Goal: Information Seeking & Learning: Learn about a topic

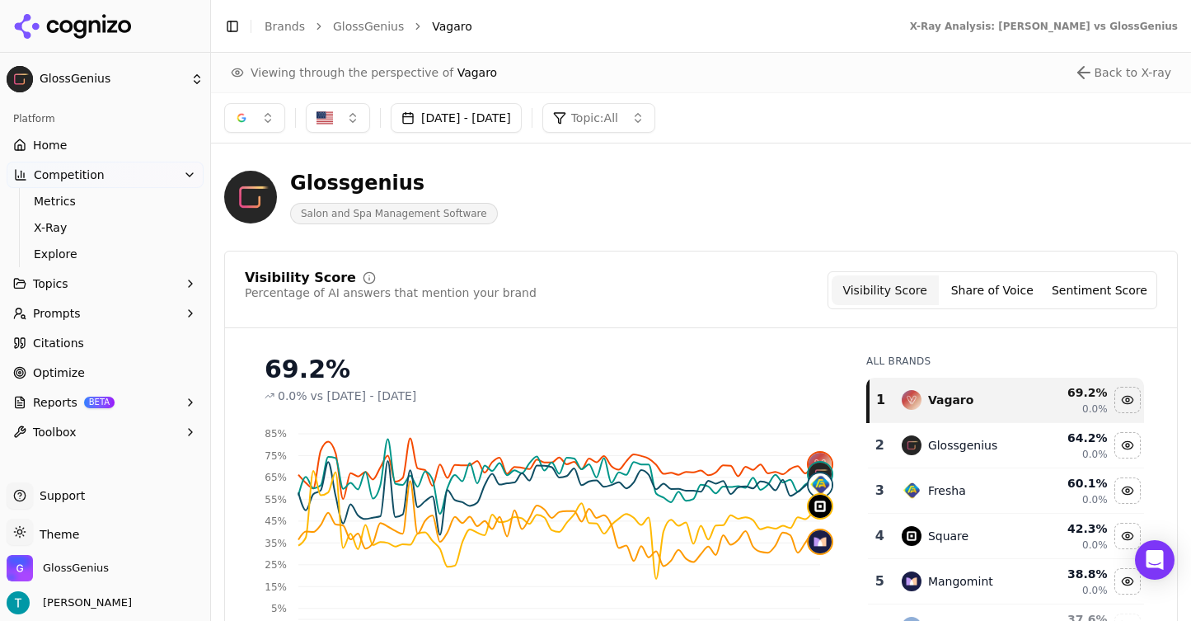
click at [448, 116] on button "[DATE] - [DATE]" at bounding box center [456, 118] width 131 height 30
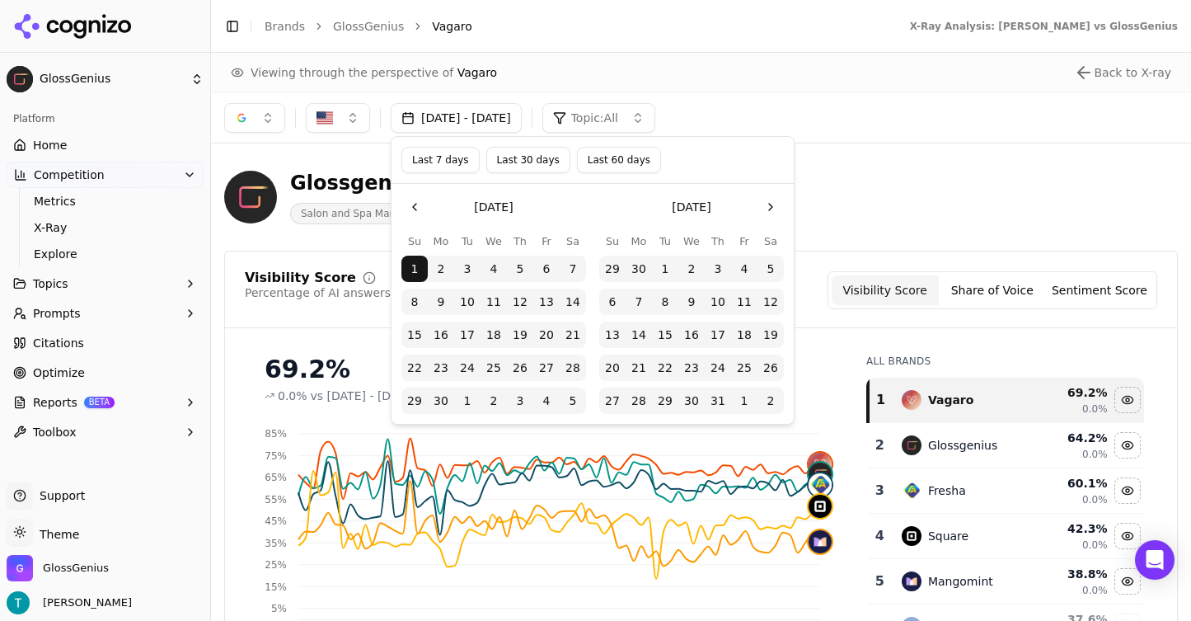
click at [773, 208] on button "Go to the Next Month" at bounding box center [771, 207] width 26 height 26
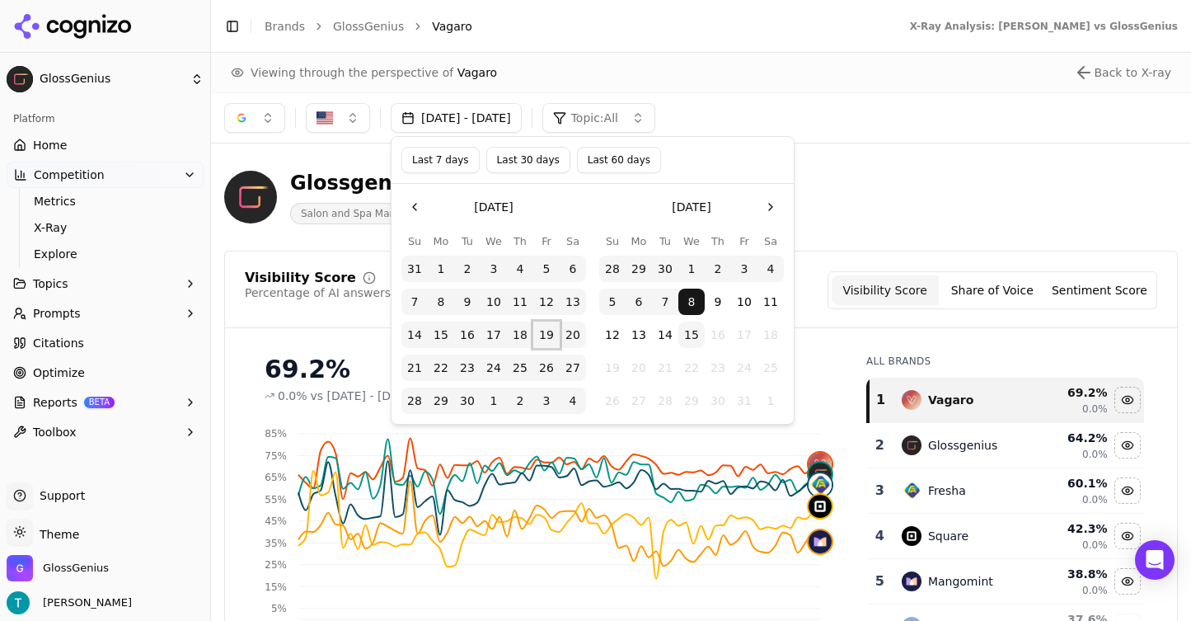
click at [548, 334] on button "19" at bounding box center [546, 335] width 26 height 26
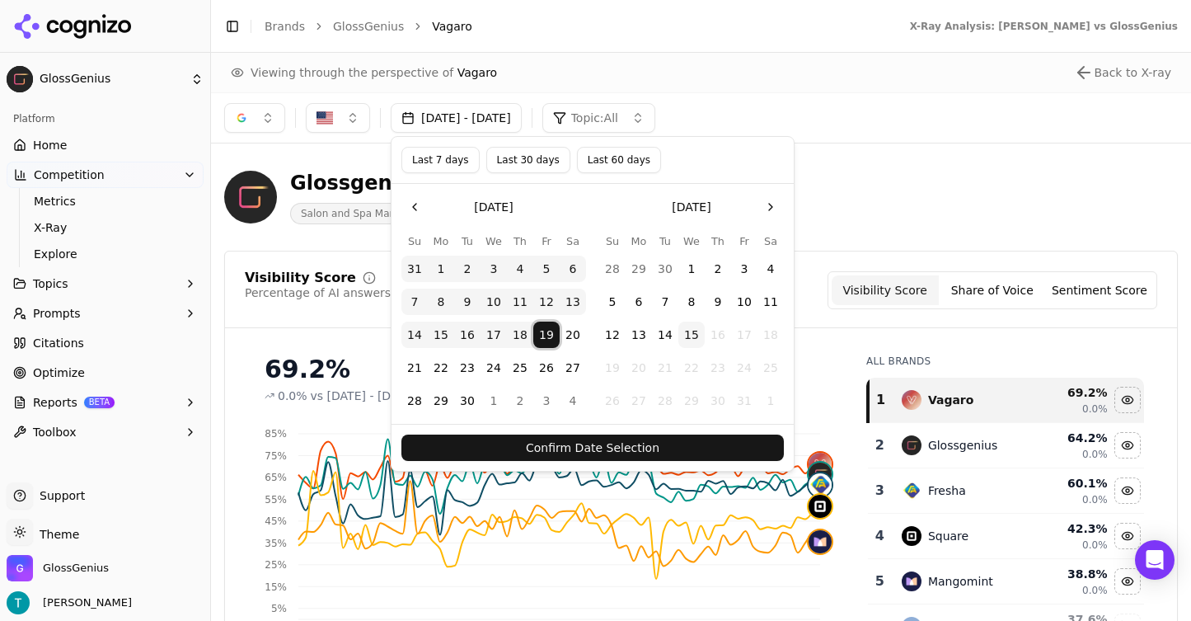
click at [674, 331] on button "14" at bounding box center [665, 335] width 26 height 26
click at [547, 334] on button "19" at bounding box center [546, 335] width 26 height 26
click at [549, 334] on button "19" at bounding box center [546, 335] width 26 height 26
click at [666, 335] on button "14" at bounding box center [665, 335] width 26 height 26
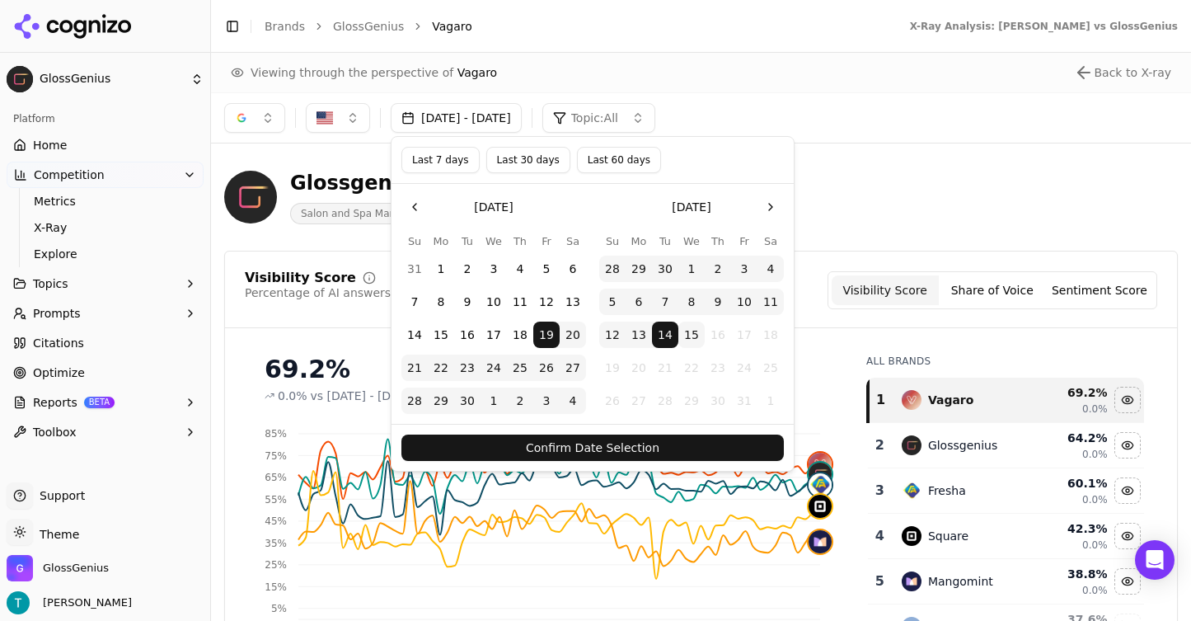
click at [702, 436] on button "Confirm Date Selection" at bounding box center [593, 447] width 383 height 26
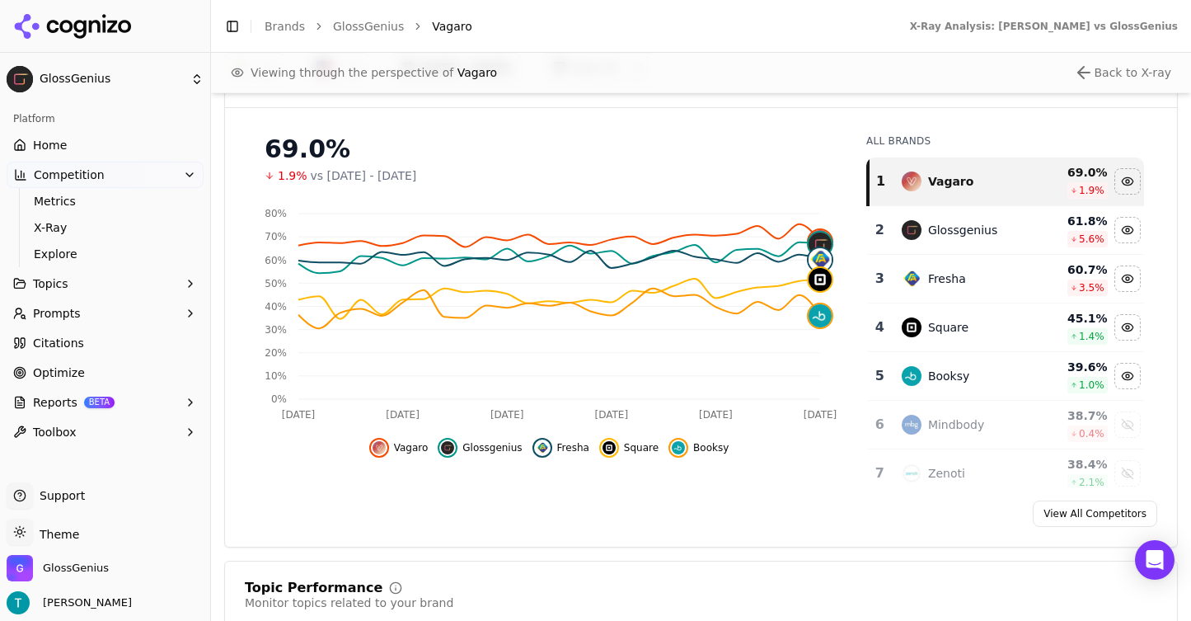
scroll to position [226, 0]
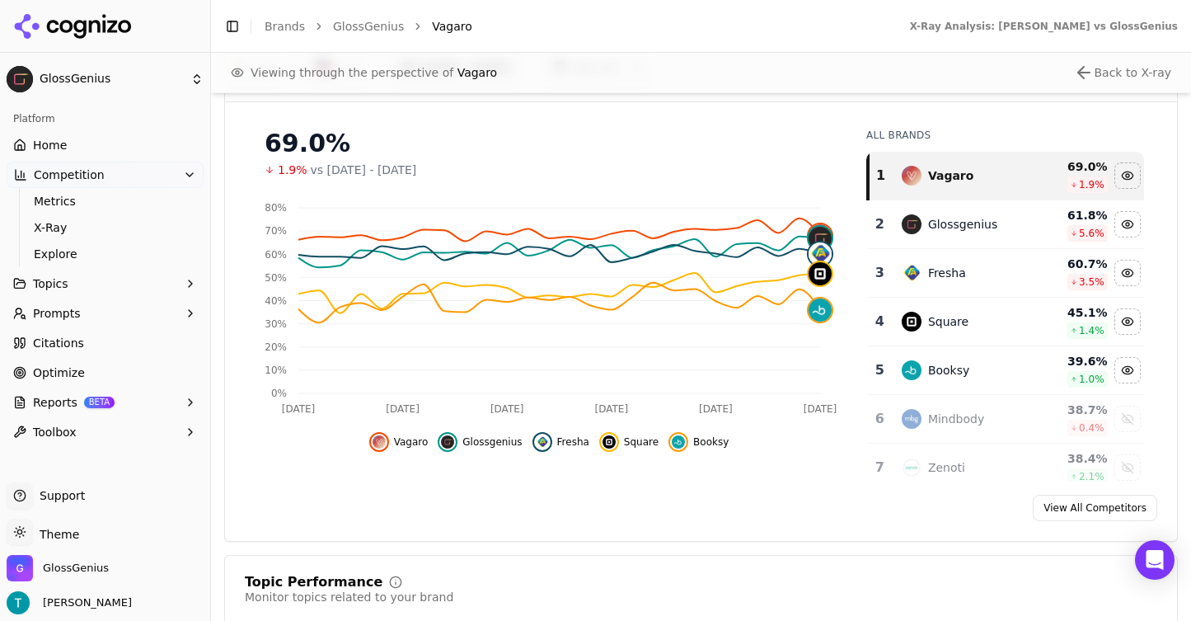
click at [1015, 279] on div "Fresha" at bounding box center [963, 273] width 123 height 20
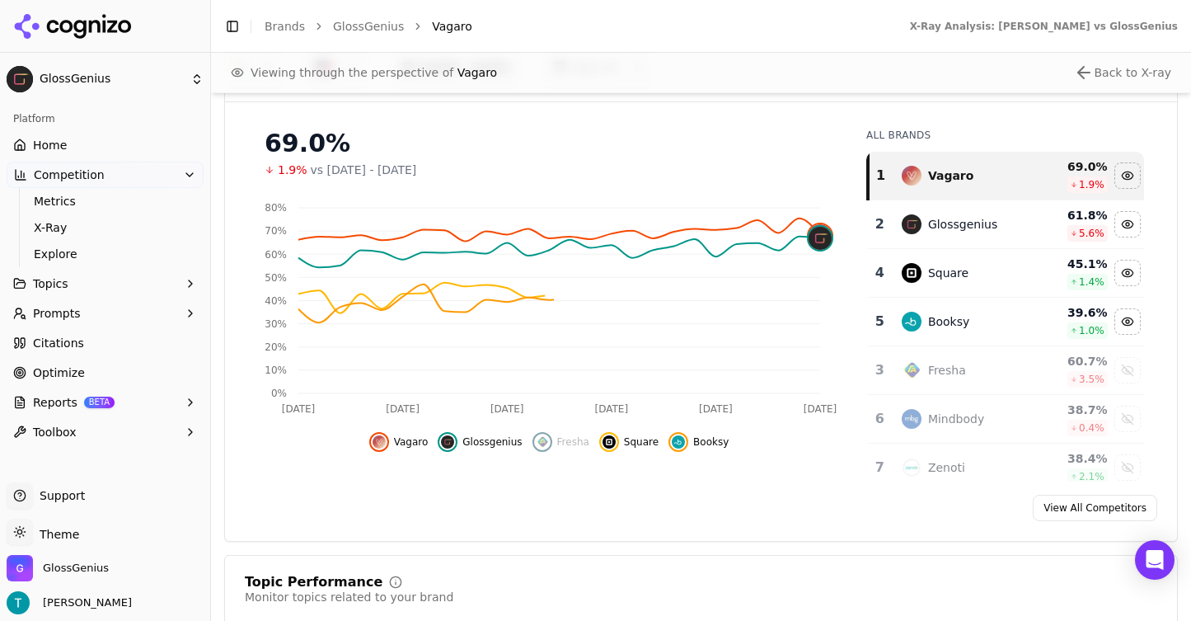
click at [1011, 306] on td "Booksy" at bounding box center [963, 322] width 143 height 49
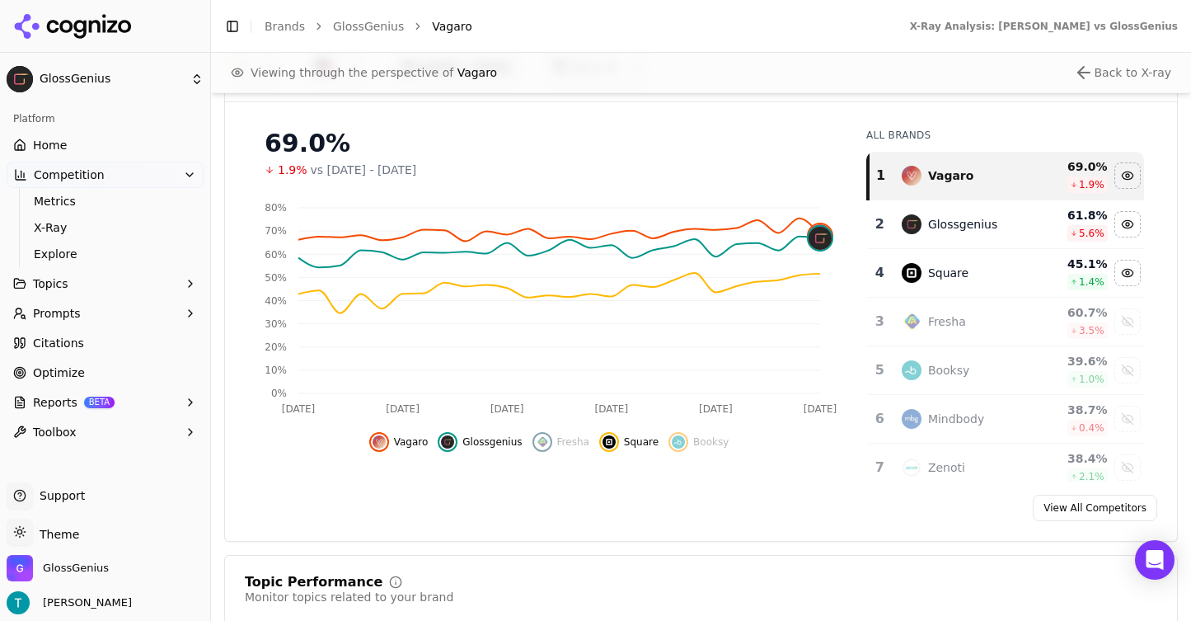
click at [996, 281] on div "Square" at bounding box center [963, 273] width 123 height 20
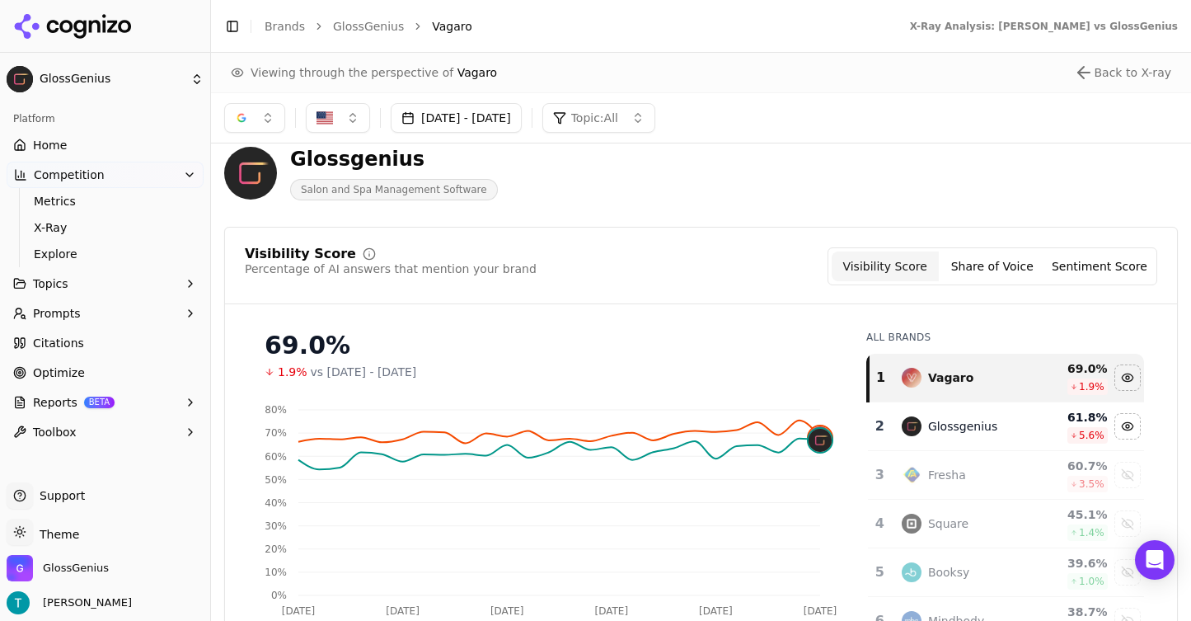
scroll to position [0, 0]
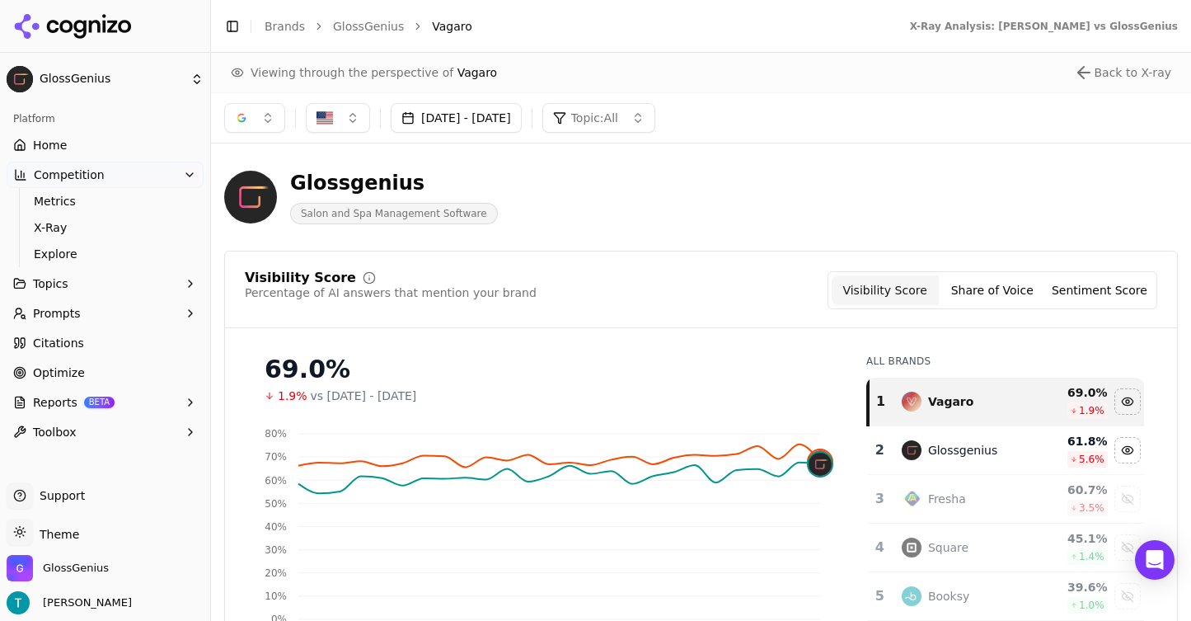
click at [270, 117] on button "button" at bounding box center [254, 118] width 61 height 30
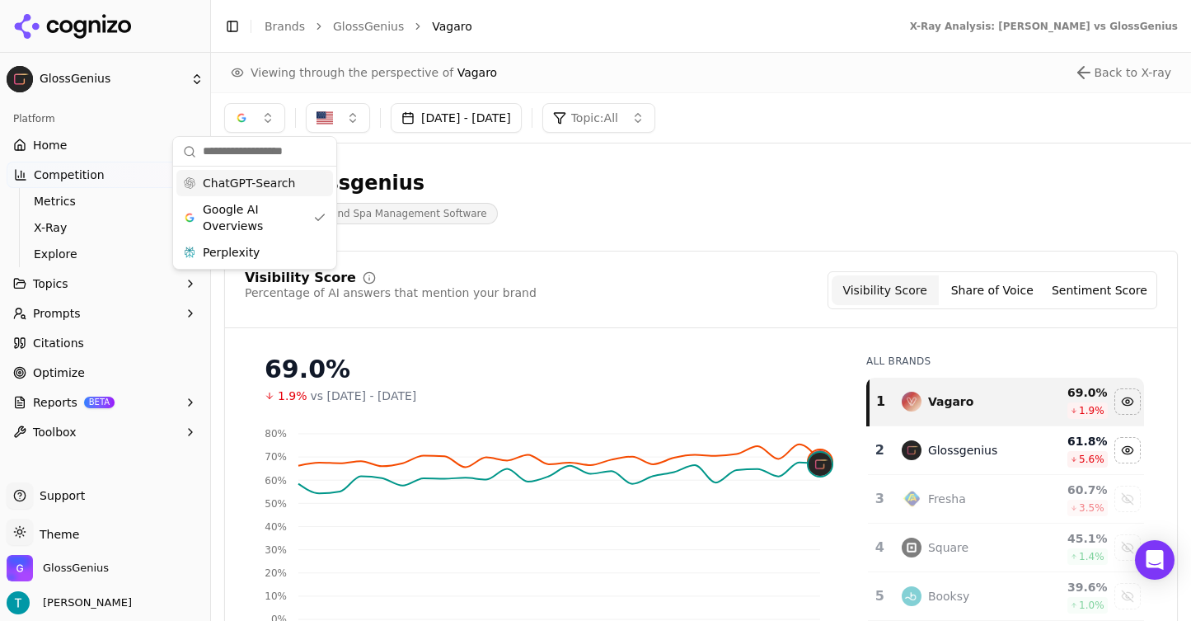
click at [278, 181] on span "ChatGPT-Search" at bounding box center [249, 183] width 92 height 16
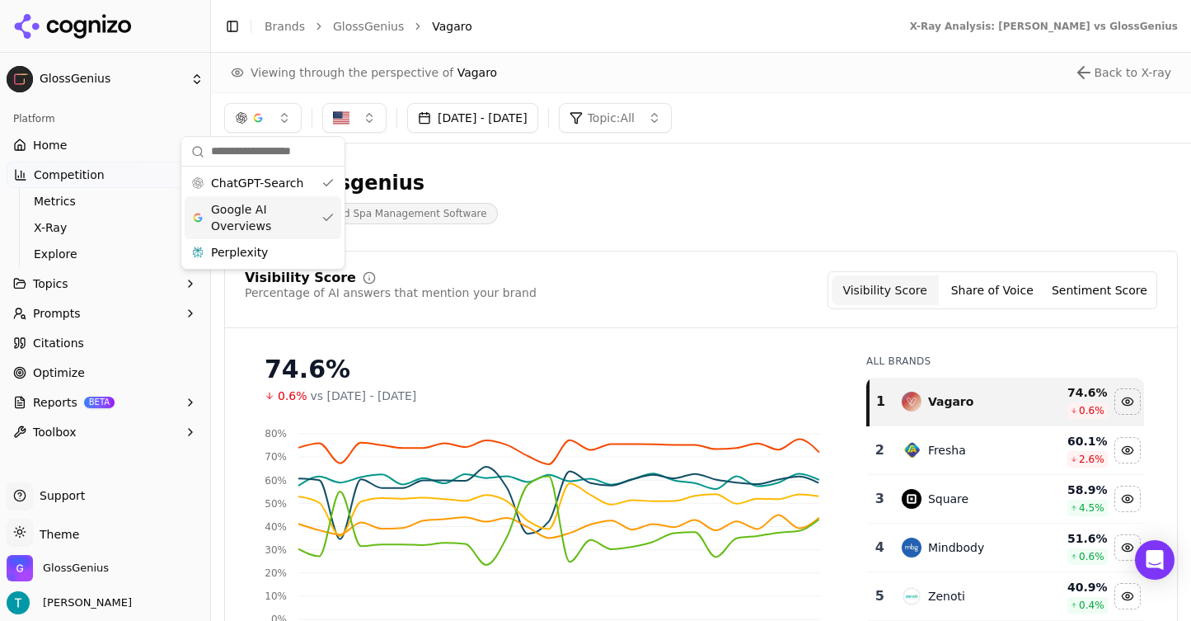
click at [326, 224] on div "Google AI Overviews" at bounding box center [263, 217] width 157 height 43
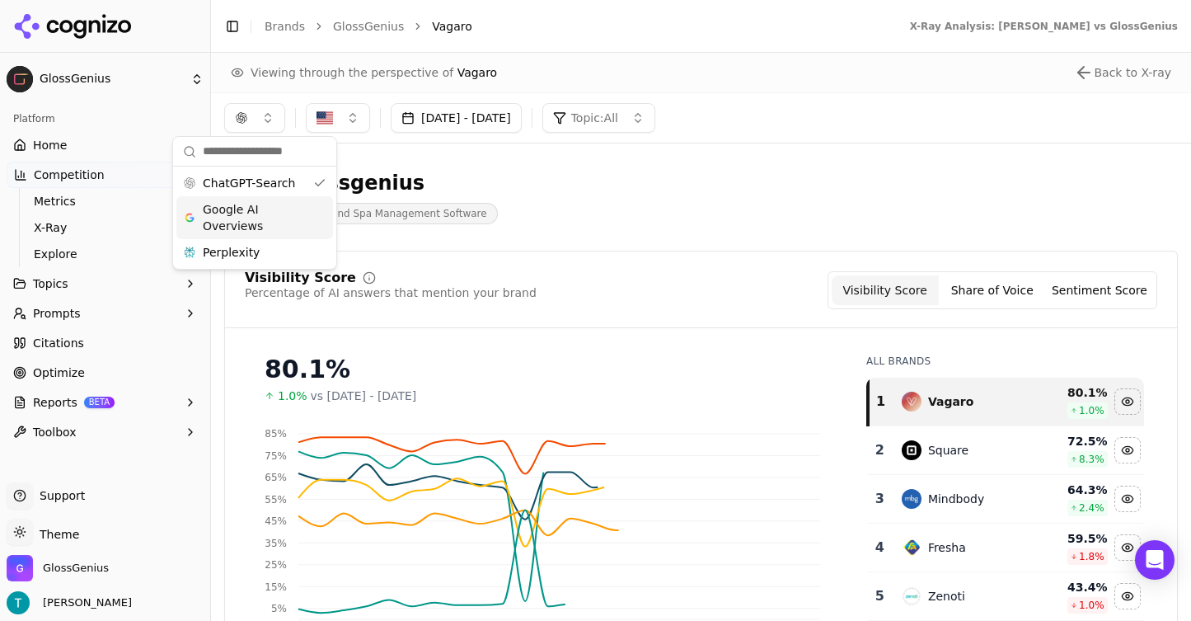
click at [1176, 306] on div "Visibility Score Percentage of AI answers that mention your brand Visibility Sc…" at bounding box center [701, 299] width 952 height 57
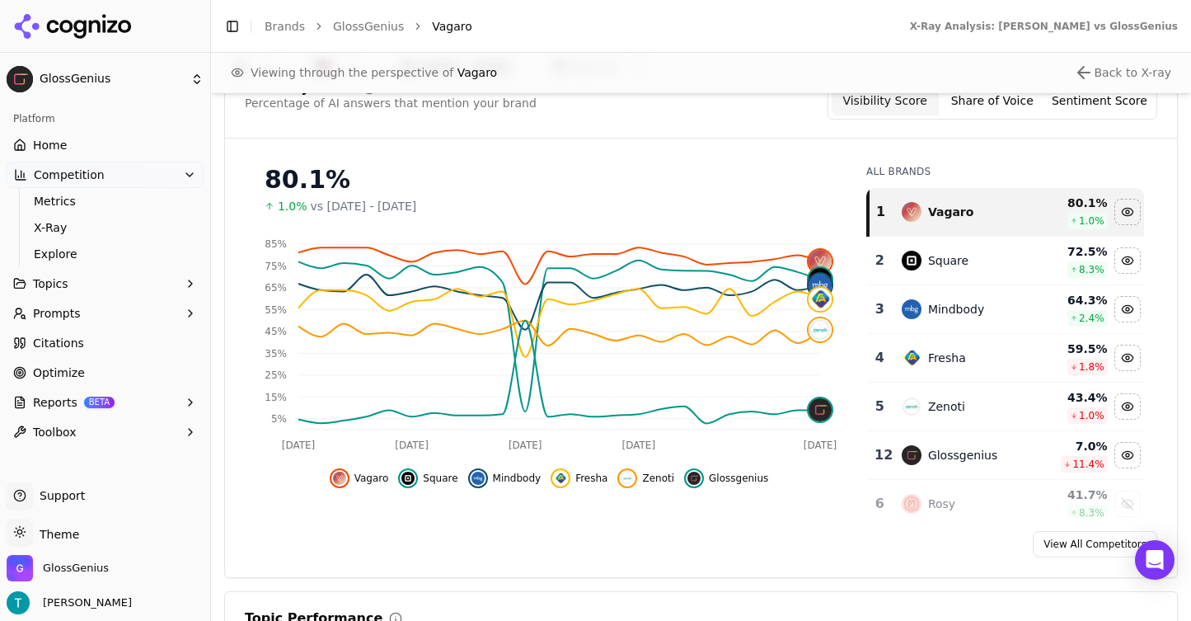
scroll to position [194, 0]
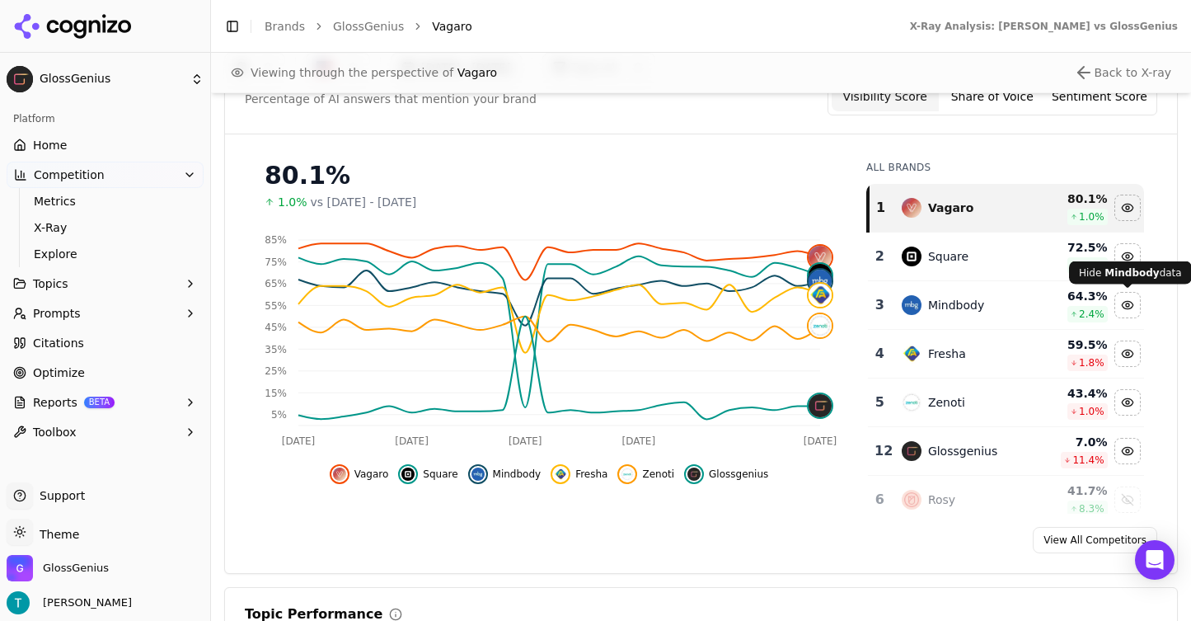
click at [1025, 249] on div "Square" at bounding box center [963, 257] width 123 height 20
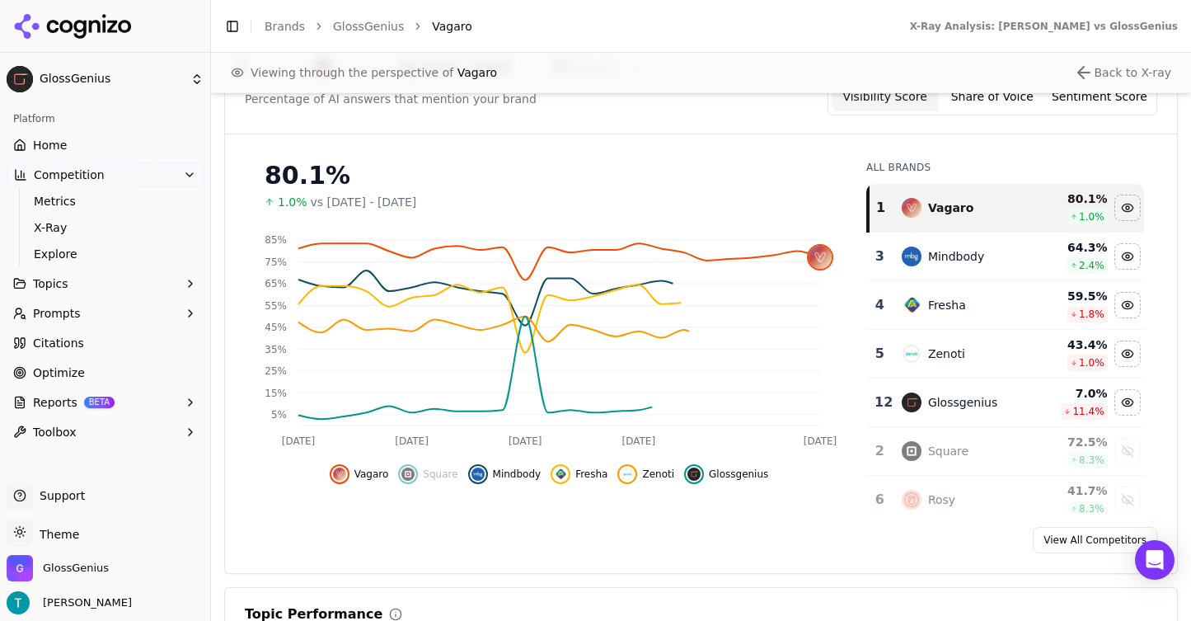
click at [999, 263] on div "Mindbody" at bounding box center [963, 257] width 123 height 20
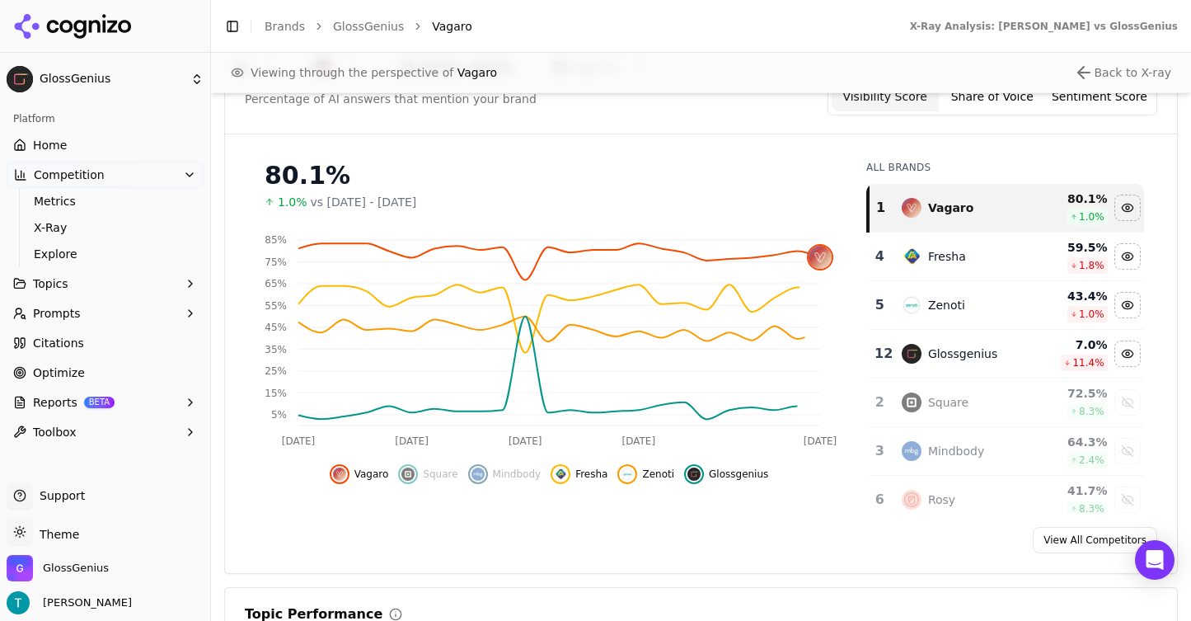
click at [990, 295] on div "Zenoti" at bounding box center [963, 305] width 123 height 20
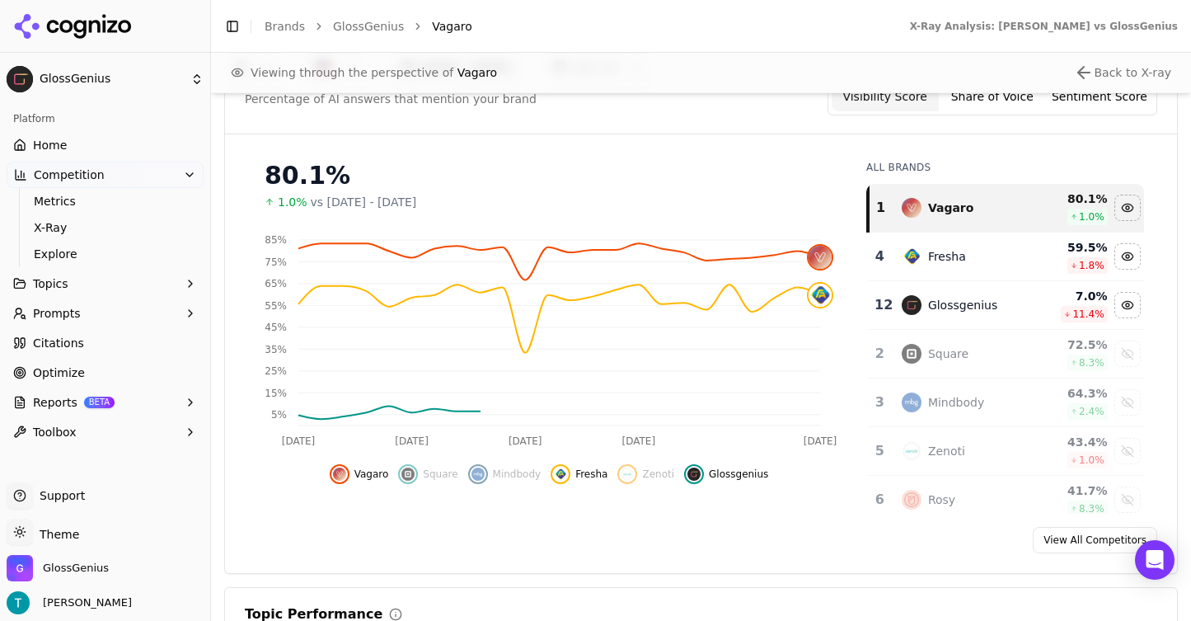
click at [995, 260] on div "Fresha" at bounding box center [963, 257] width 123 height 20
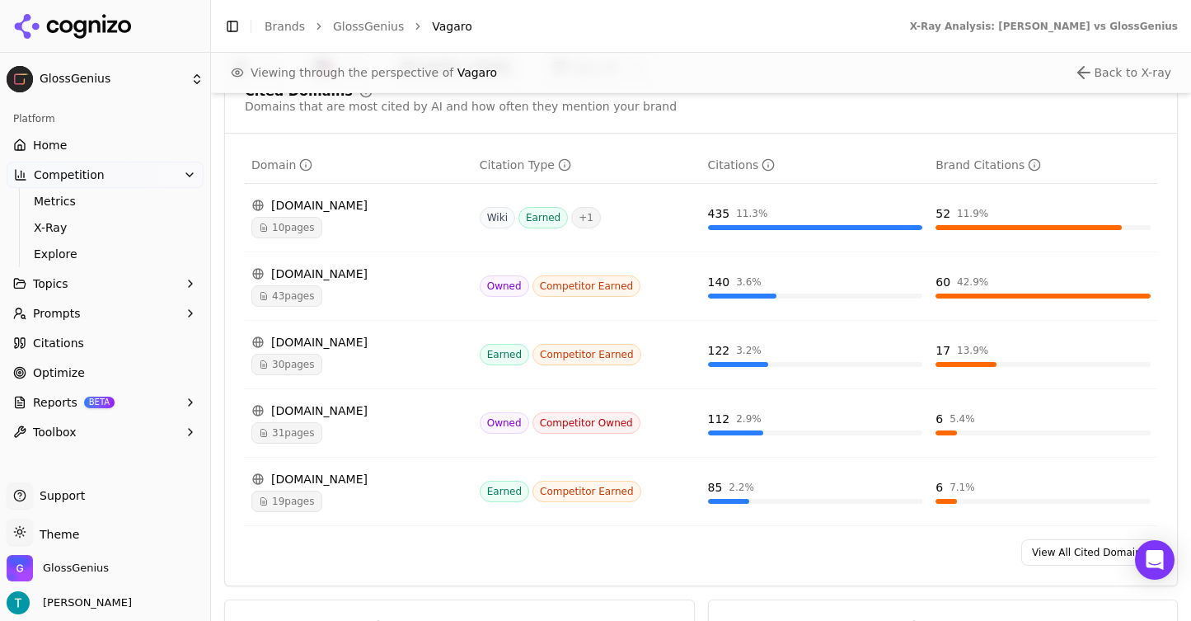
scroll to position [1899, 0]
